Goal: Task Accomplishment & Management: Use online tool/utility

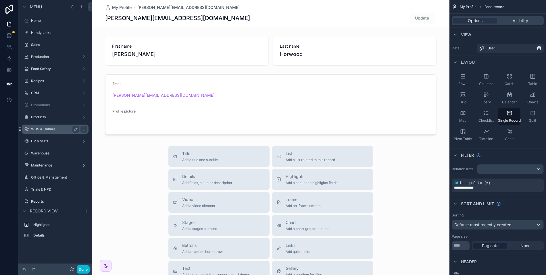
click at [54, 131] on label "WHS & Culture" at bounding box center [54, 129] width 46 height 5
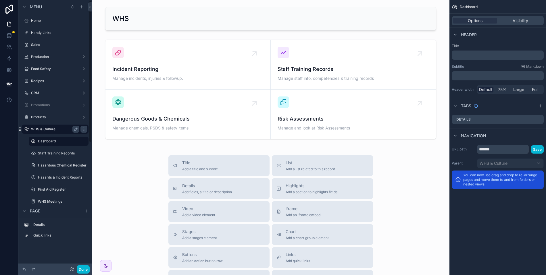
scroll to position [1, 0]
click at [52, 126] on div "WHS & Culture" at bounding box center [55, 128] width 48 height 7
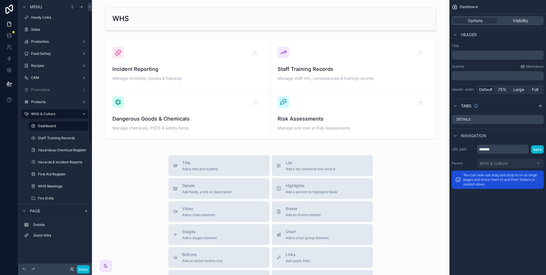
scroll to position [47, 0]
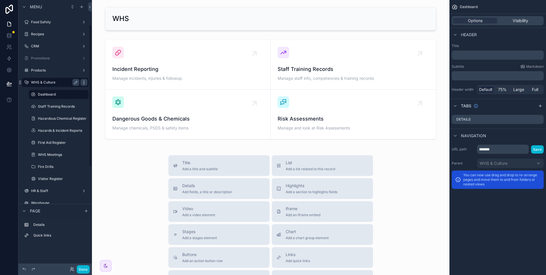
click at [83, 82] on icon "scrollable content" at bounding box center [84, 82] width 5 height 5
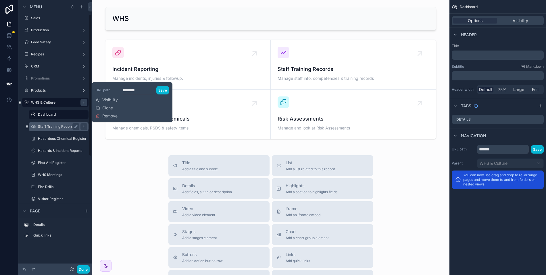
scroll to position [89, 0]
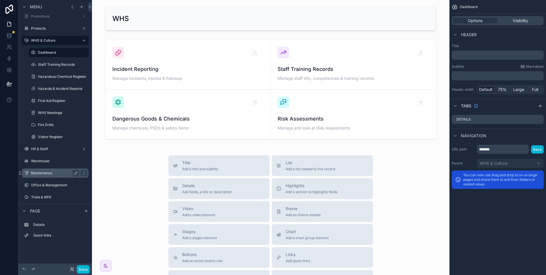
click at [55, 170] on div "Maintenance" at bounding box center [55, 173] width 48 height 7
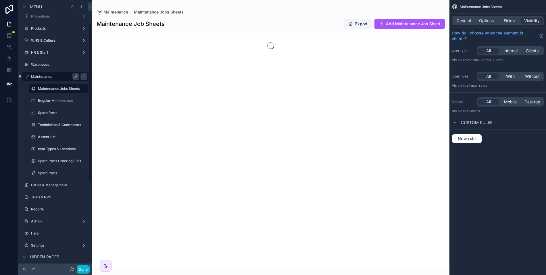
scroll to position [37, 0]
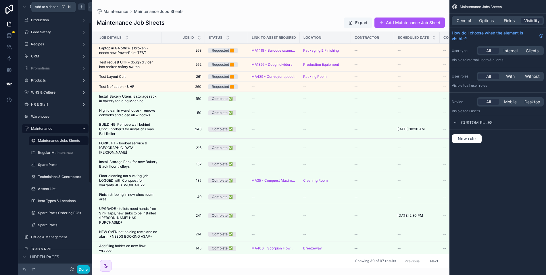
click at [83, 9] on icon "scrollable content" at bounding box center [81, 7] width 5 height 5
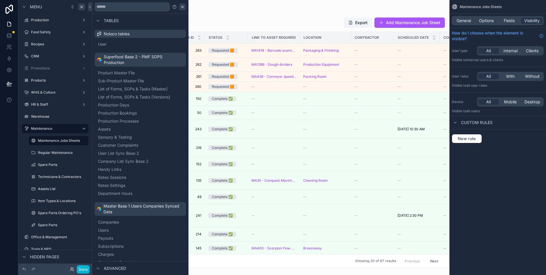
click at [179, 9] on div at bounding box center [182, 6] width 7 height 7
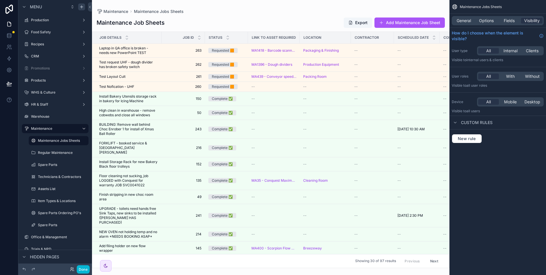
click at [287, 16] on div "scrollable content" at bounding box center [271, 137] width 358 height 275
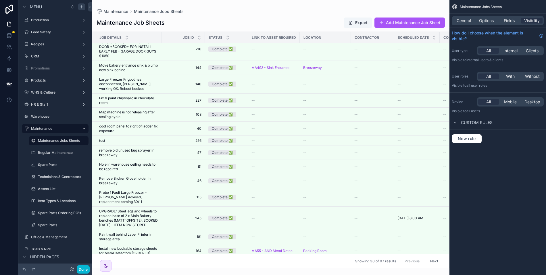
scroll to position [242, 0]
click at [83, 7] on icon "scrollable content" at bounding box center [81, 7] width 3 height 0
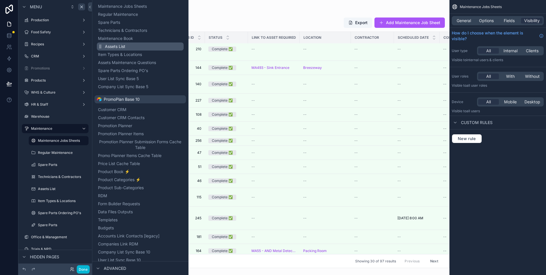
scroll to position [583, 0]
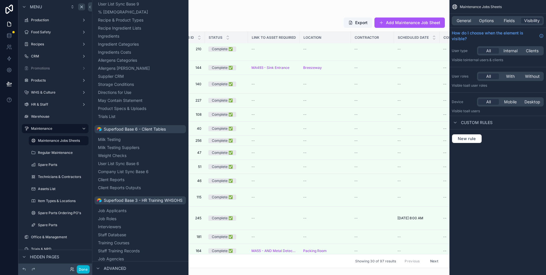
click at [258, 5] on div "Maintenance Maintenance Jobs Sheets Maintenance Job Sheets Export Add Maintenan…" at bounding box center [271, 134] width 358 height 268
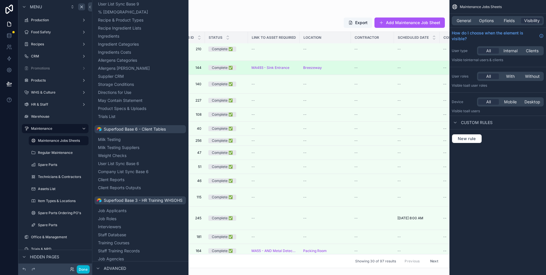
click at [202, 61] on td "144 144" at bounding box center [183, 68] width 43 height 14
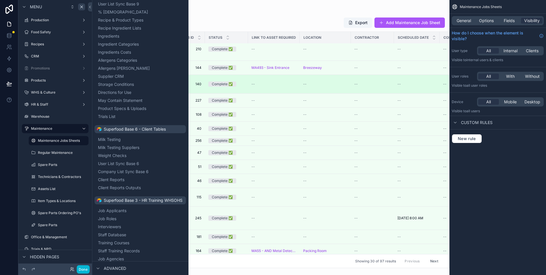
click at [196, 82] on span "140" at bounding box center [183, 84] width 36 height 5
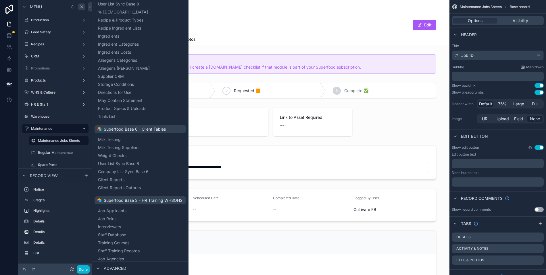
click at [238, 32] on div "Back to Maintenance Jobs Sheets Maintenance Jobs Sheets 140 140 Edit" at bounding box center [270, 17] width 331 height 34
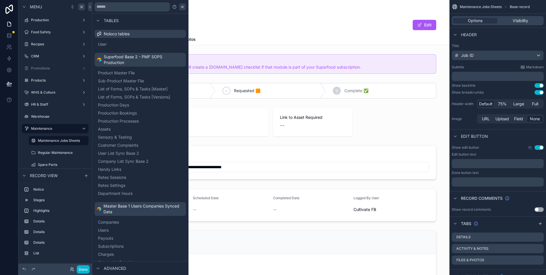
click at [180, 5] on icon at bounding box center [182, 7] width 5 height 5
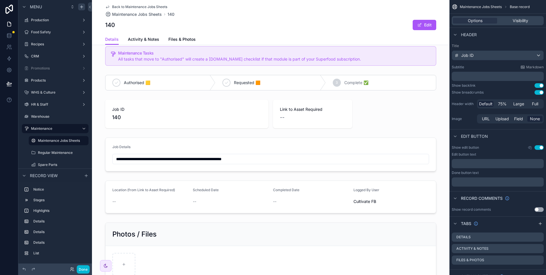
scroll to position [8, 0]
